Goal: Information Seeking & Learning: Learn about a topic

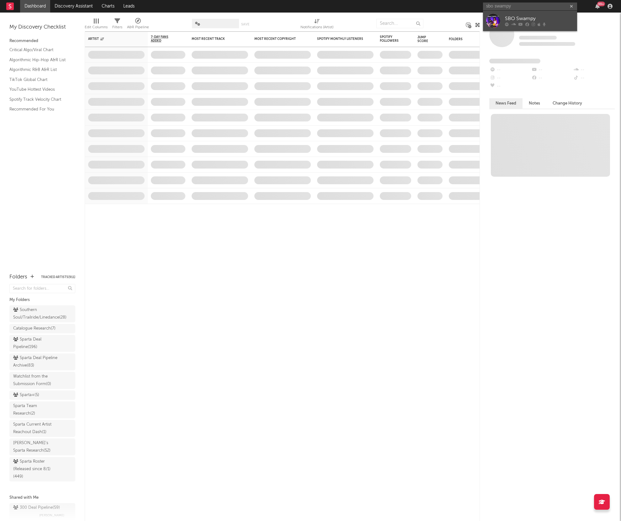
type input "sbo swampy"
click at [534, 17] on div "SBO Swampy" at bounding box center [539, 19] width 69 height 8
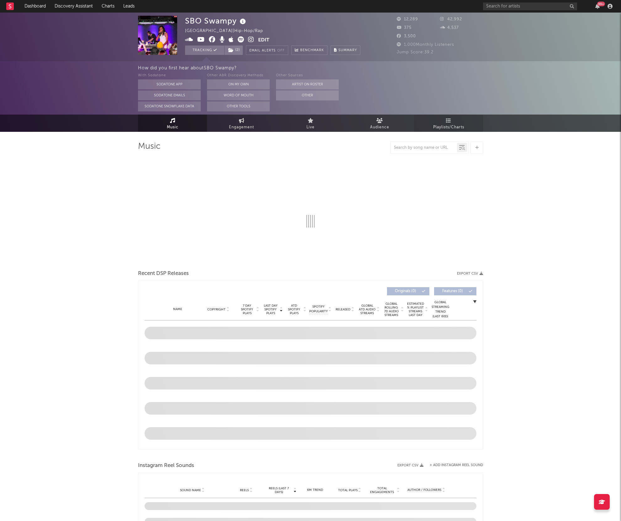
select select "6m"
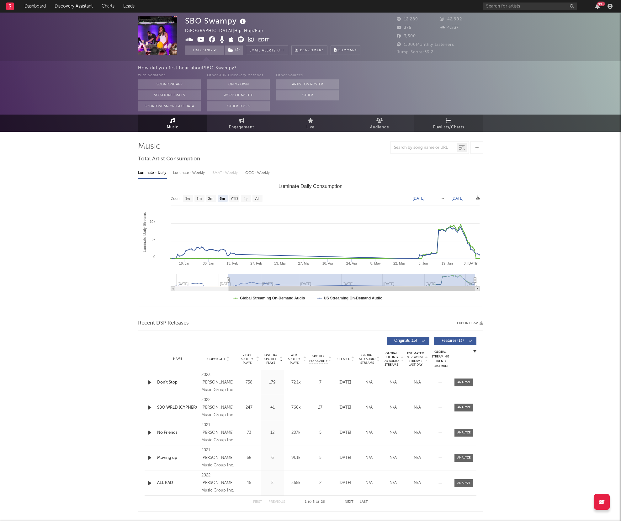
click at [440, 122] on link "Playlists/Charts" at bounding box center [448, 123] width 69 height 17
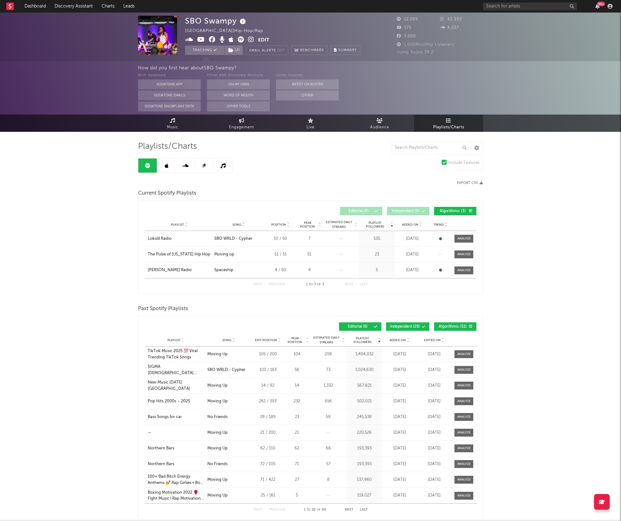
click at [248, 39] on icon at bounding box center [251, 39] width 6 height 6
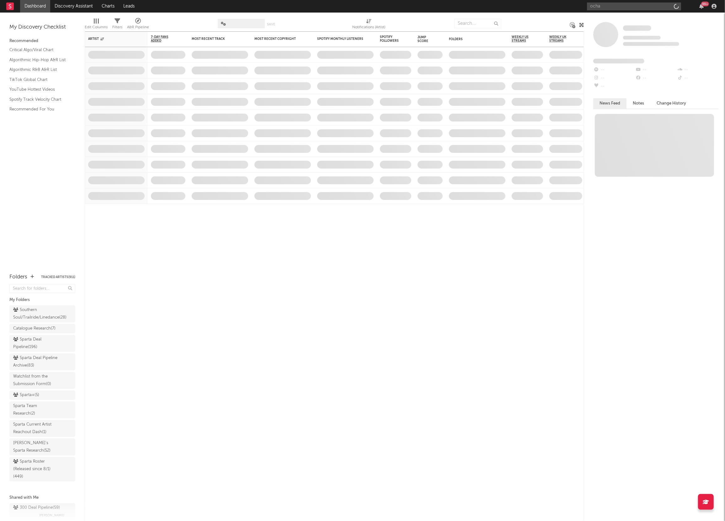
type input "ochae"
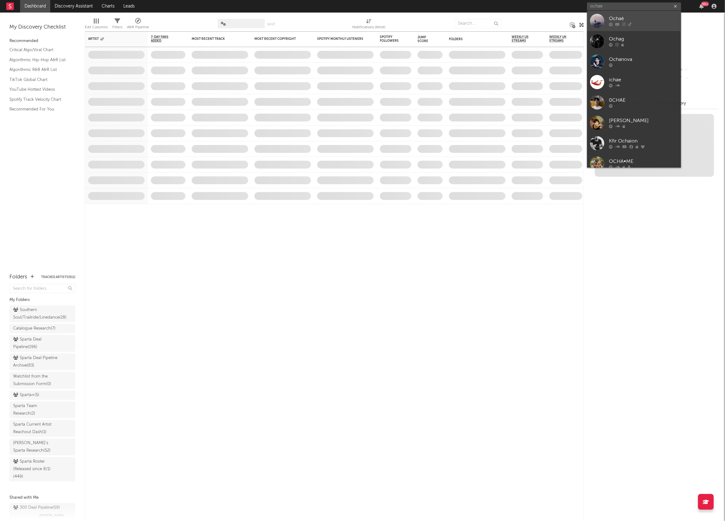
click at [613, 18] on div "Ochaè" at bounding box center [643, 19] width 69 height 8
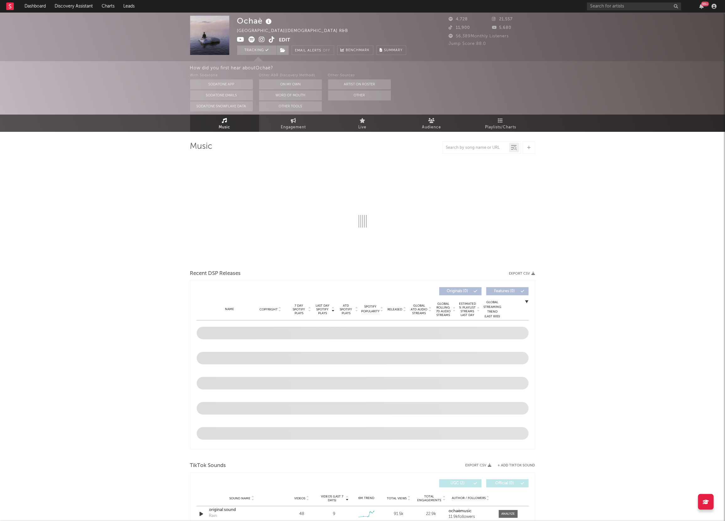
select select "1w"
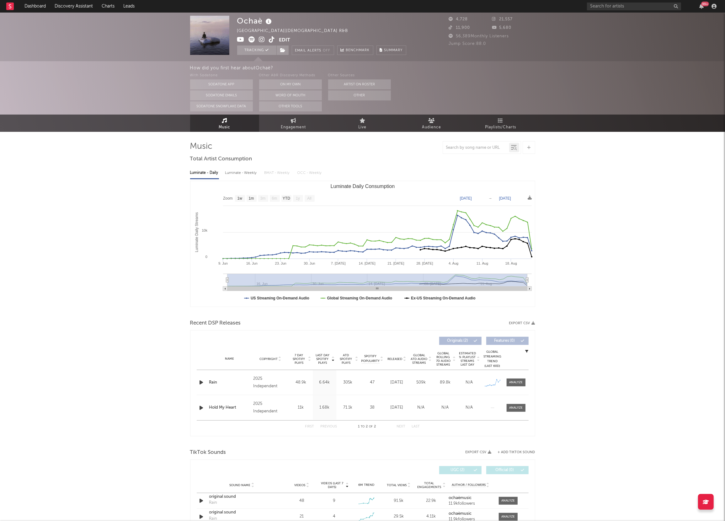
click at [529, 133] on div "Music Total Artist Consumption Luminate - Daily Luminate - Weekly BMAT - Weekly…" at bounding box center [362, 504] width 345 height 744
click at [491, 130] on span "Playlists/Charts" at bounding box center [500, 128] width 31 height 8
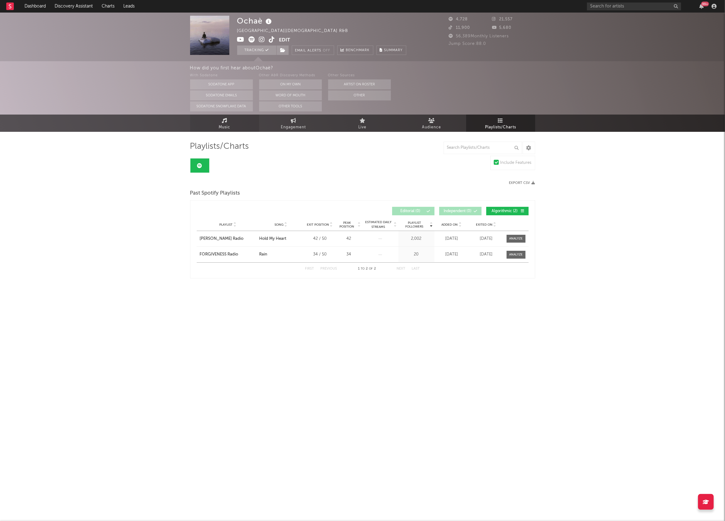
click at [211, 129] on link "Music" at bounding box center [224, 123] width 69 height 17
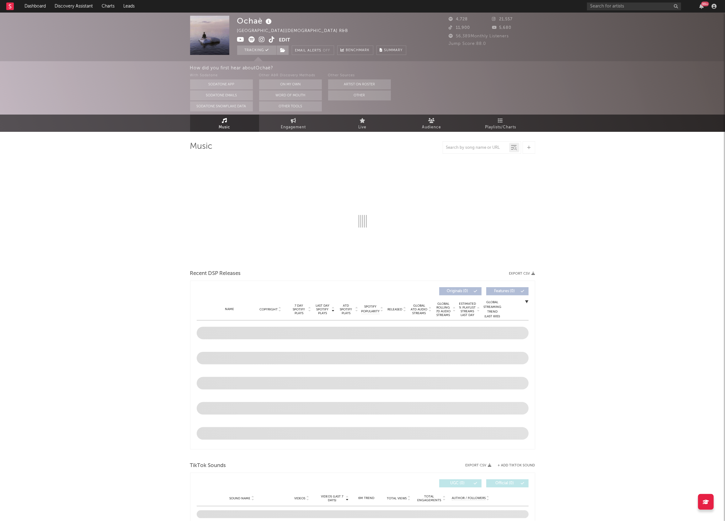
select select "1w"
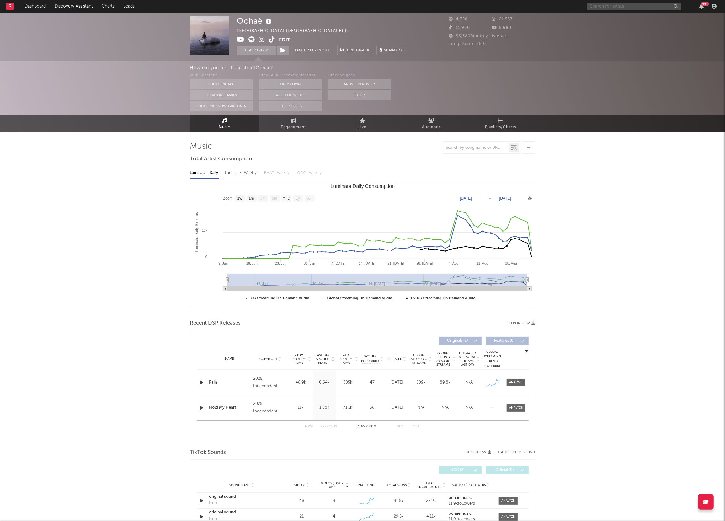
click at [587, 6] on input "text" at bounding box center [634, 7] width 94 height 8
type input "rashad lee"
click at [599, 19] on div at bounding box center [597, 21] width 14 height 14
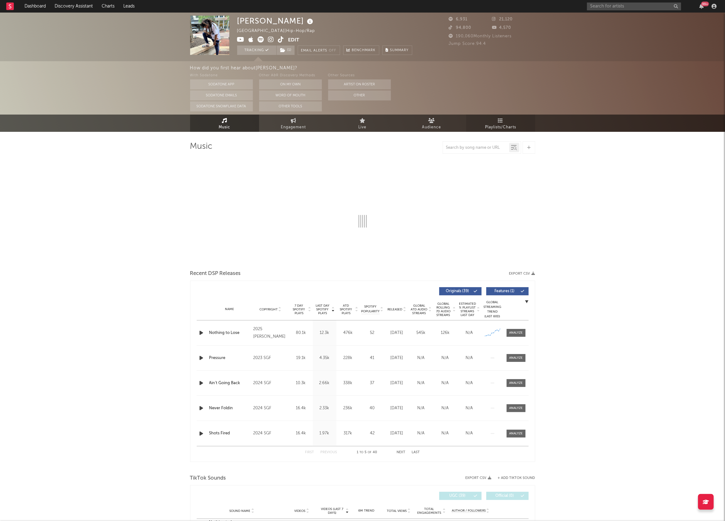
click at [492, 115] on link "Playlists/Charts" at bounding box center [500, 123] width 69 height 17
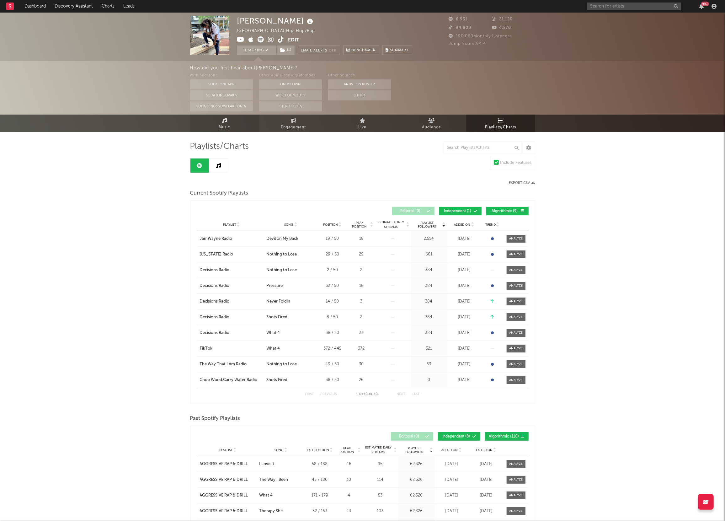
click at [235, 125] on link "Music" at bounding box center [224, 123] width 69 height 17
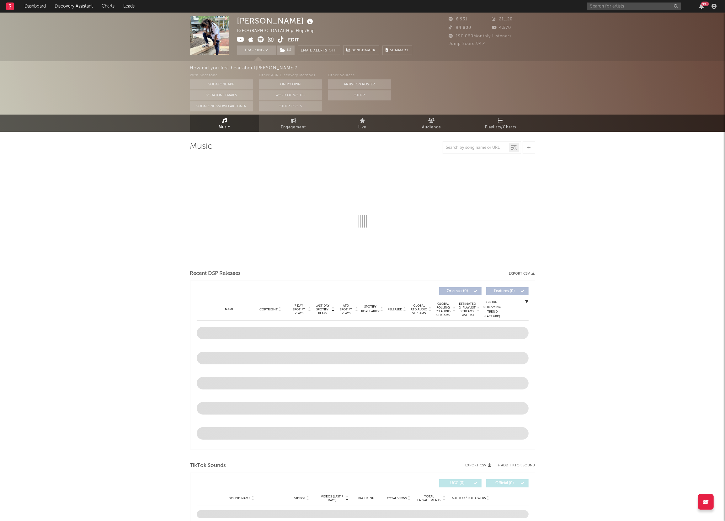
select select "6m"
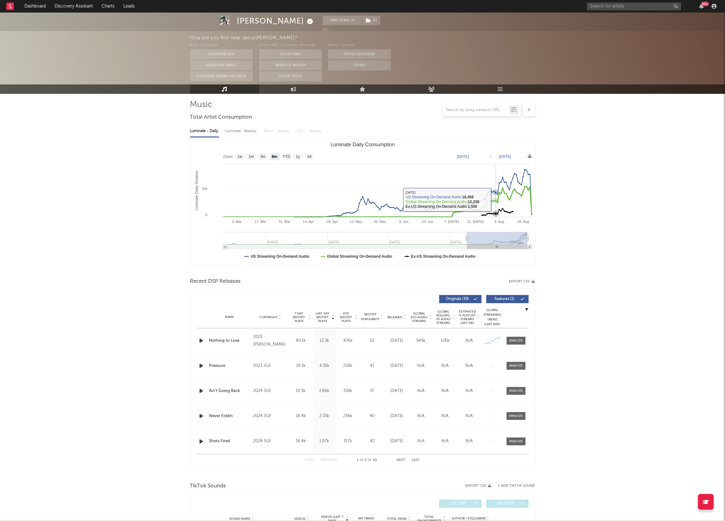
scroll to position [46, 0]
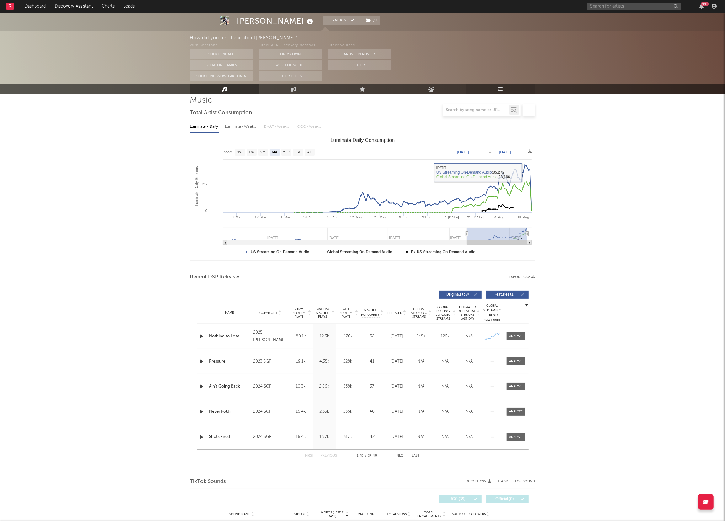
click at [496, 87] on link "Playlists/Charts" at bounding box center [500, 88] width 69 height 9
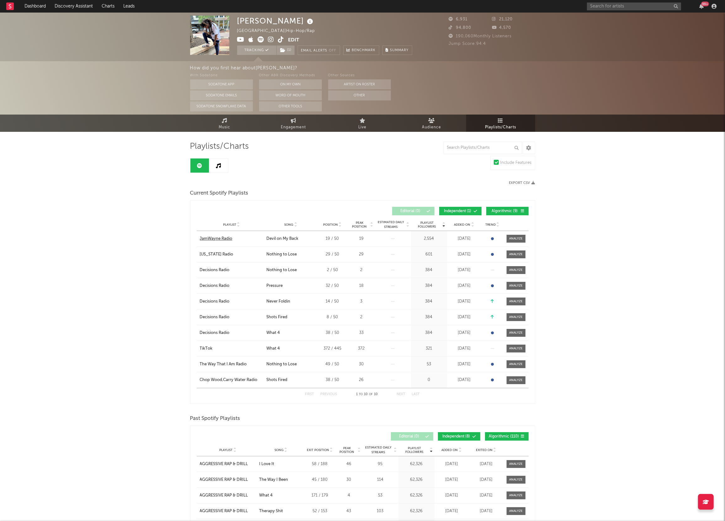
click at [226, 239] on div "JamWayne Radio" at bounding box center [216, 239] width 33 height 6
click at [146, 59] on div "Rashaad Lee United States | Hip-Hop/Rap Edit Tracking ( 1 ) Email Alerts Off Be…" at bounding box center [362, 37] width 725 height 49
click at [82, 59] on div "Rashaad Lee United States | Hip-Hop/Rap Edit Tracking ( 1 ) Email Alerts Off Be…" at bounding box center [362, 37] width 725 height 49
click at [35, 4] on link "Dashboard" at bounding box center [35, 6] width 30 height 13
